Goal: Navigation & Orientation: Find specific page/section

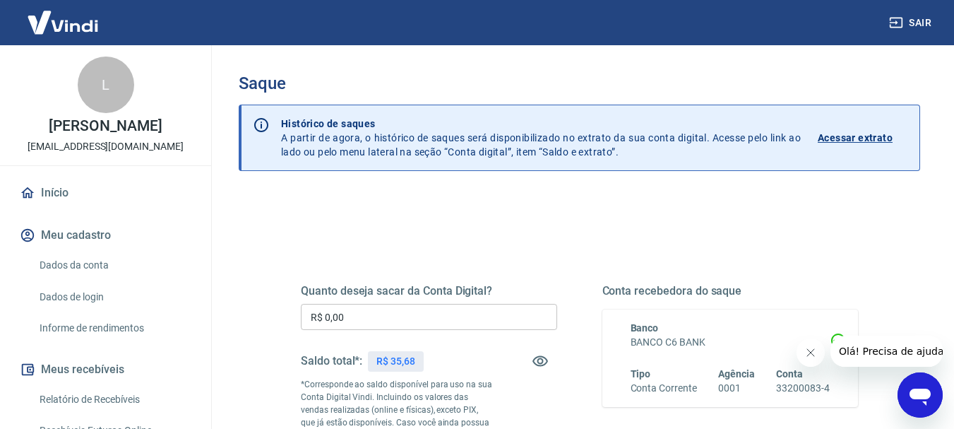
click at [57, 206] on link "Início" at bounding box center [105, 192] width 177 height 31
